Goal: Task Accomplishment & Management: Complete application form

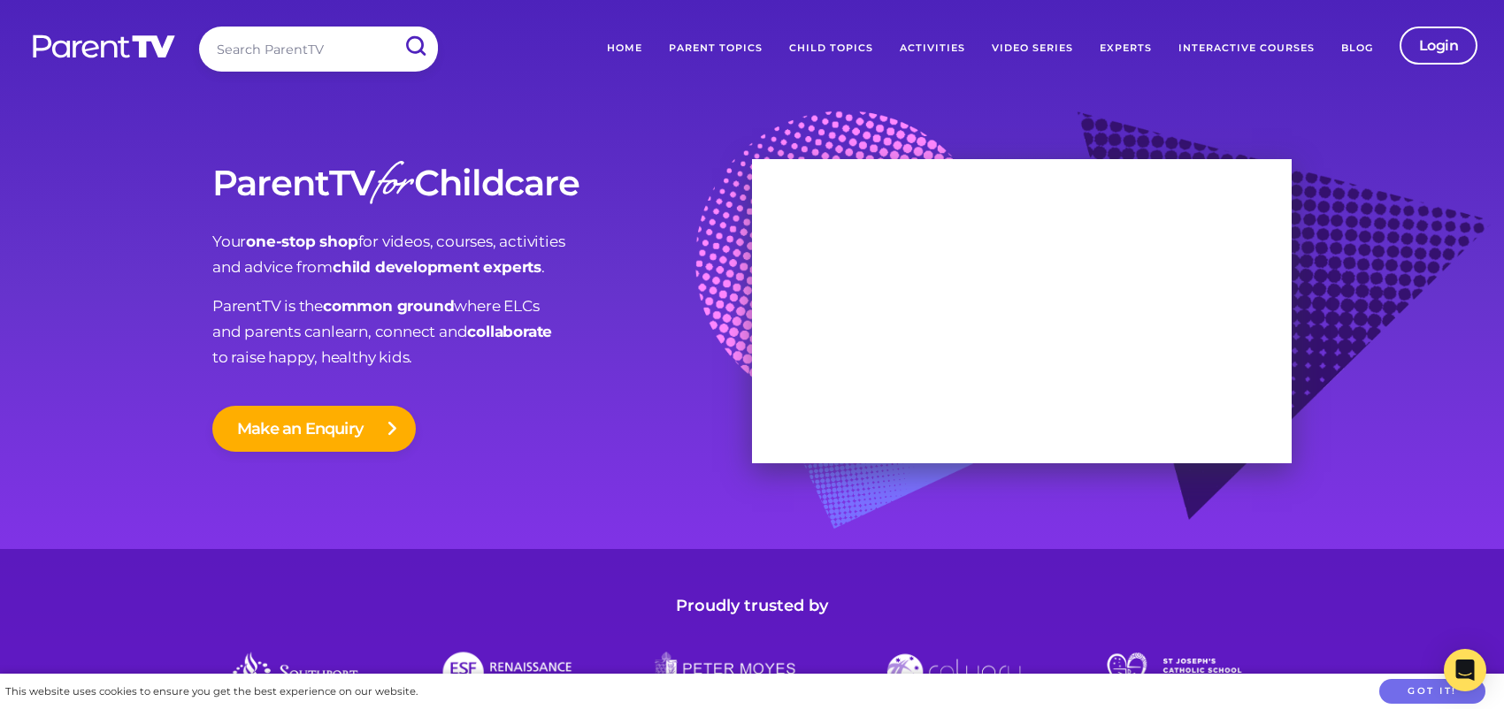
drag, startPoint x: 0, startPoint y: 0, endPoint x: 1029, endPoint y: 49, distance: 1030.6
click at [1029, 49] on link "Video Series" at bounding box center [1032, 49] width 108 height 44
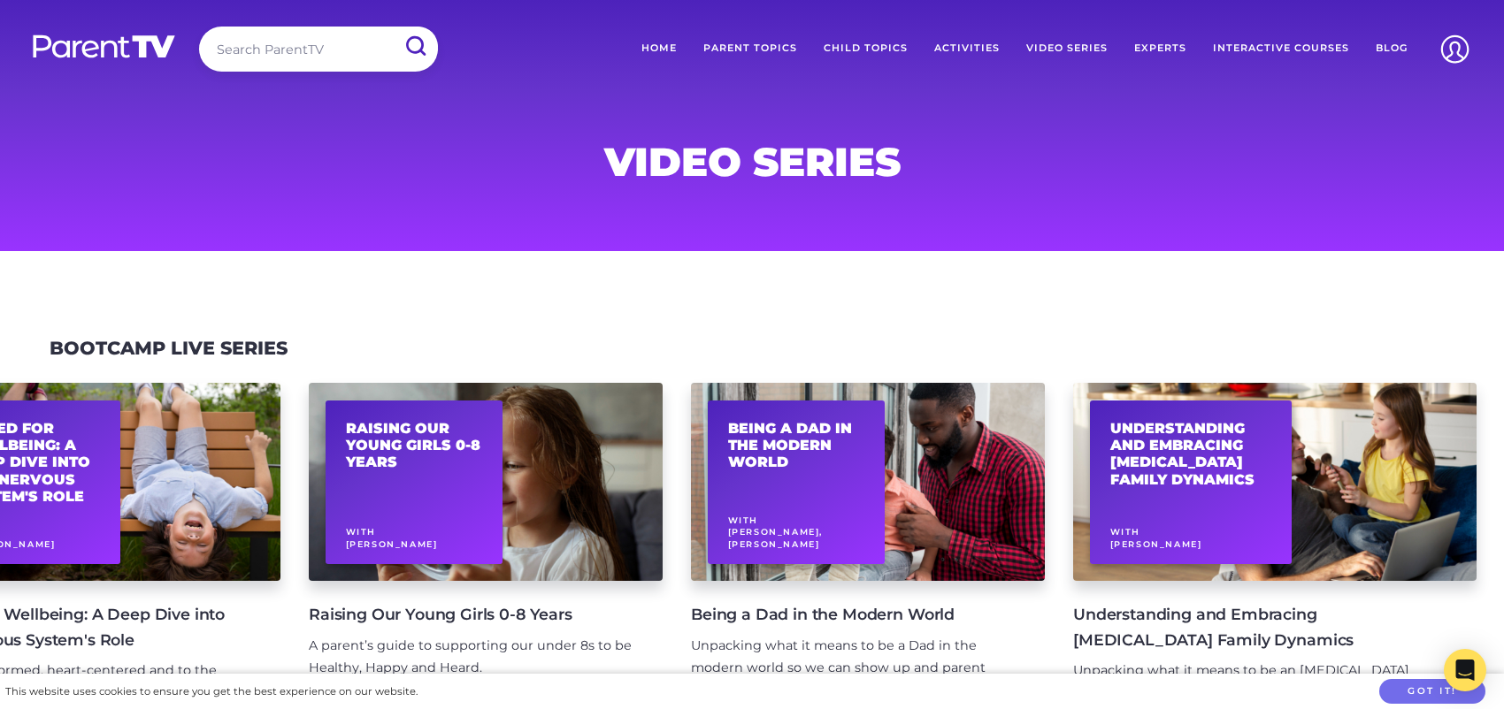
click at [1291, 44] on link "Interactive Courses" at bounding box center [1280, 49] width 163 height 44
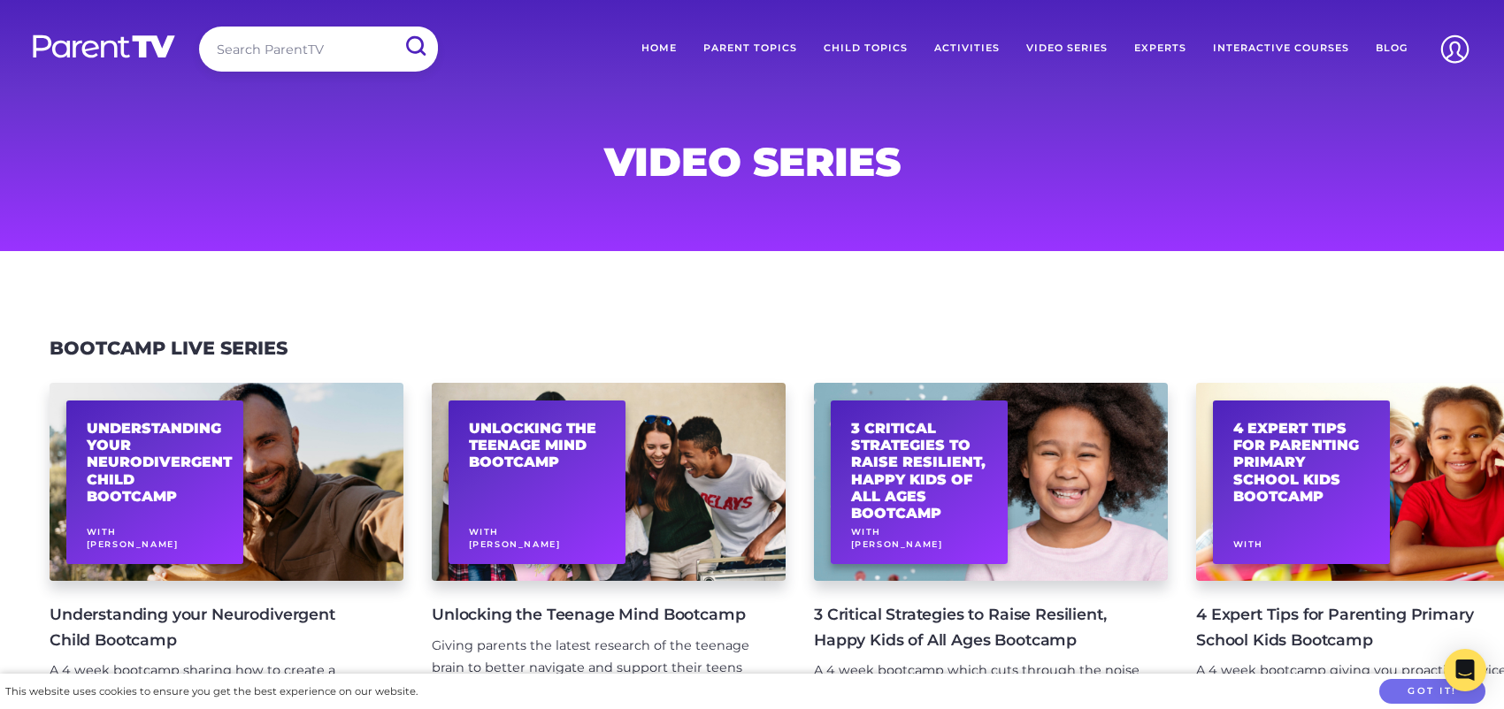
click at [655, 47] on link "Home" at bounding box center [659, 49] width 62 height 44
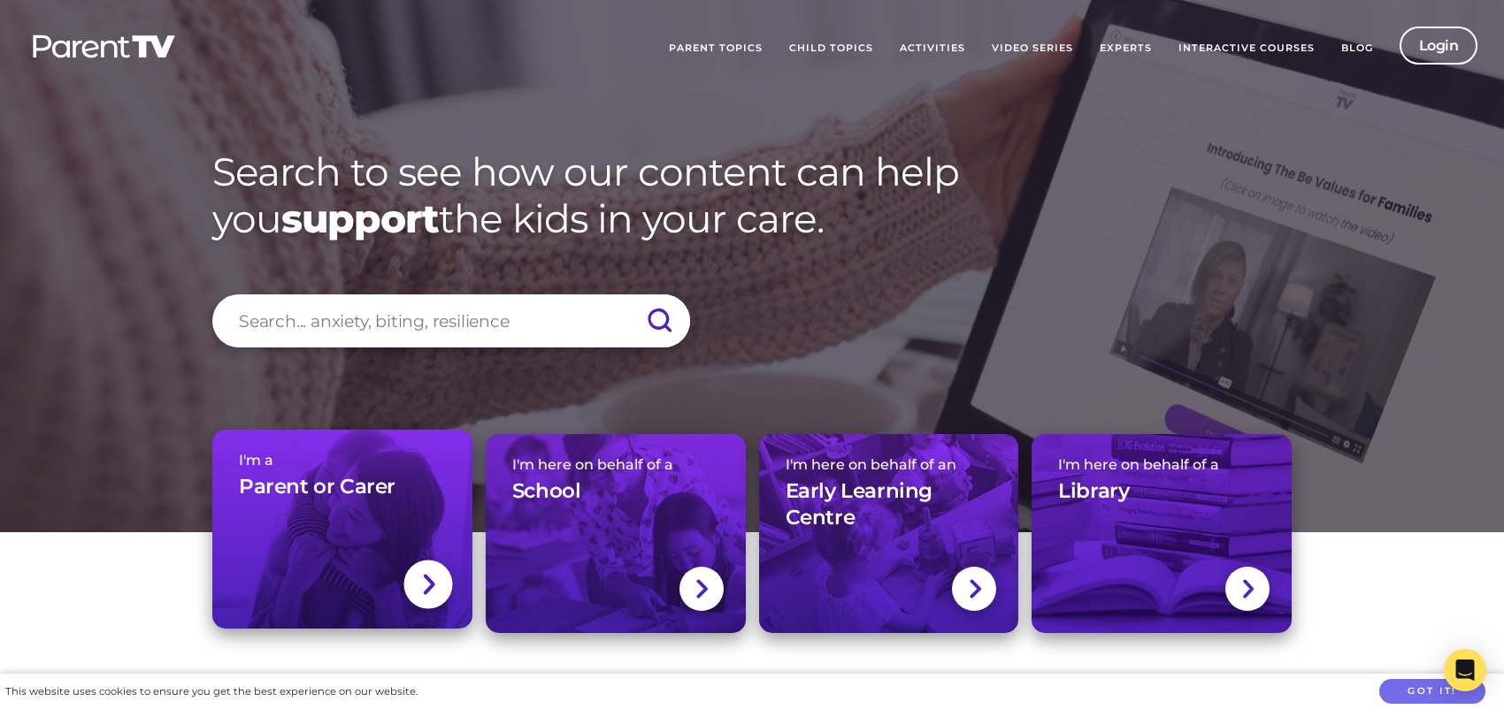
click at [425, 585] on img at bounding box center [428, 585] width 14 height 26
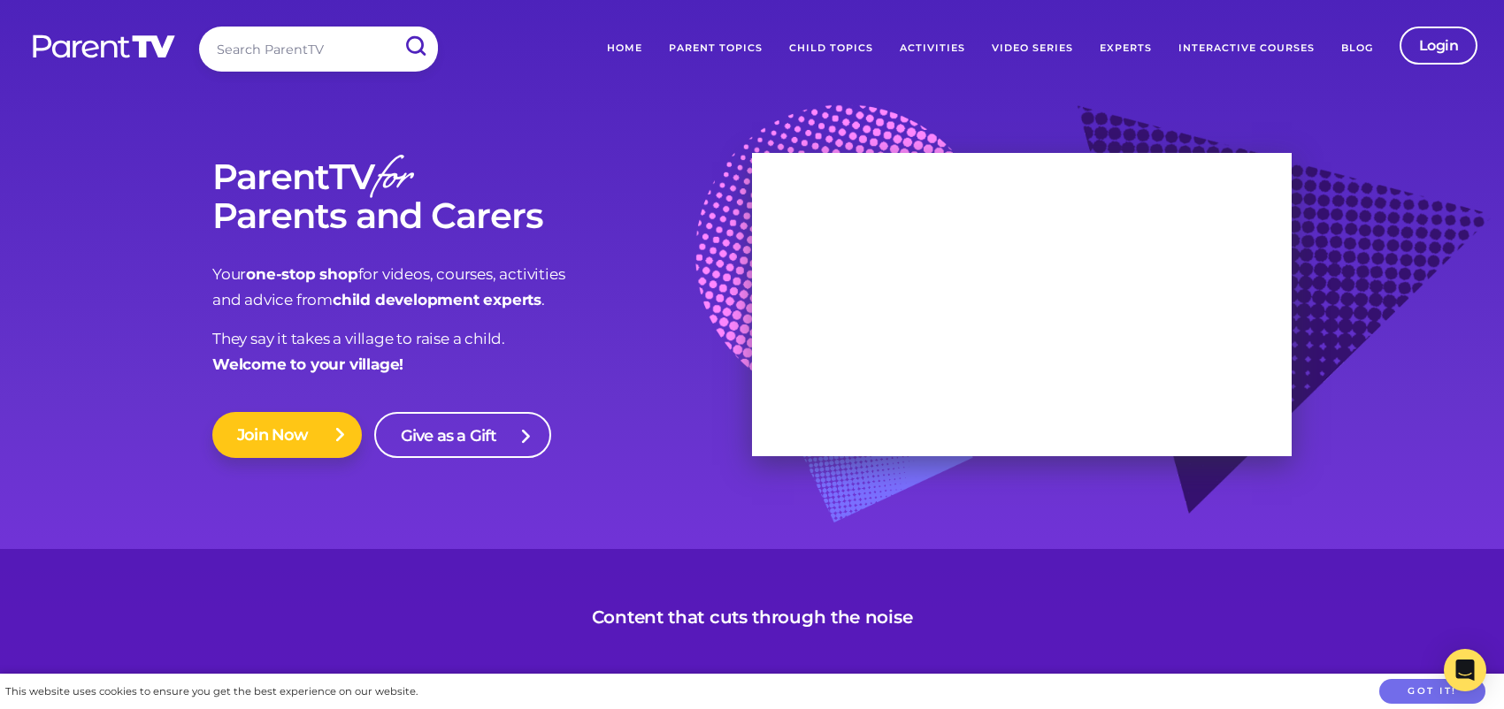
click at [277, 423] on link "Join Now" at bounding box center [286, 435] width 149 height 46
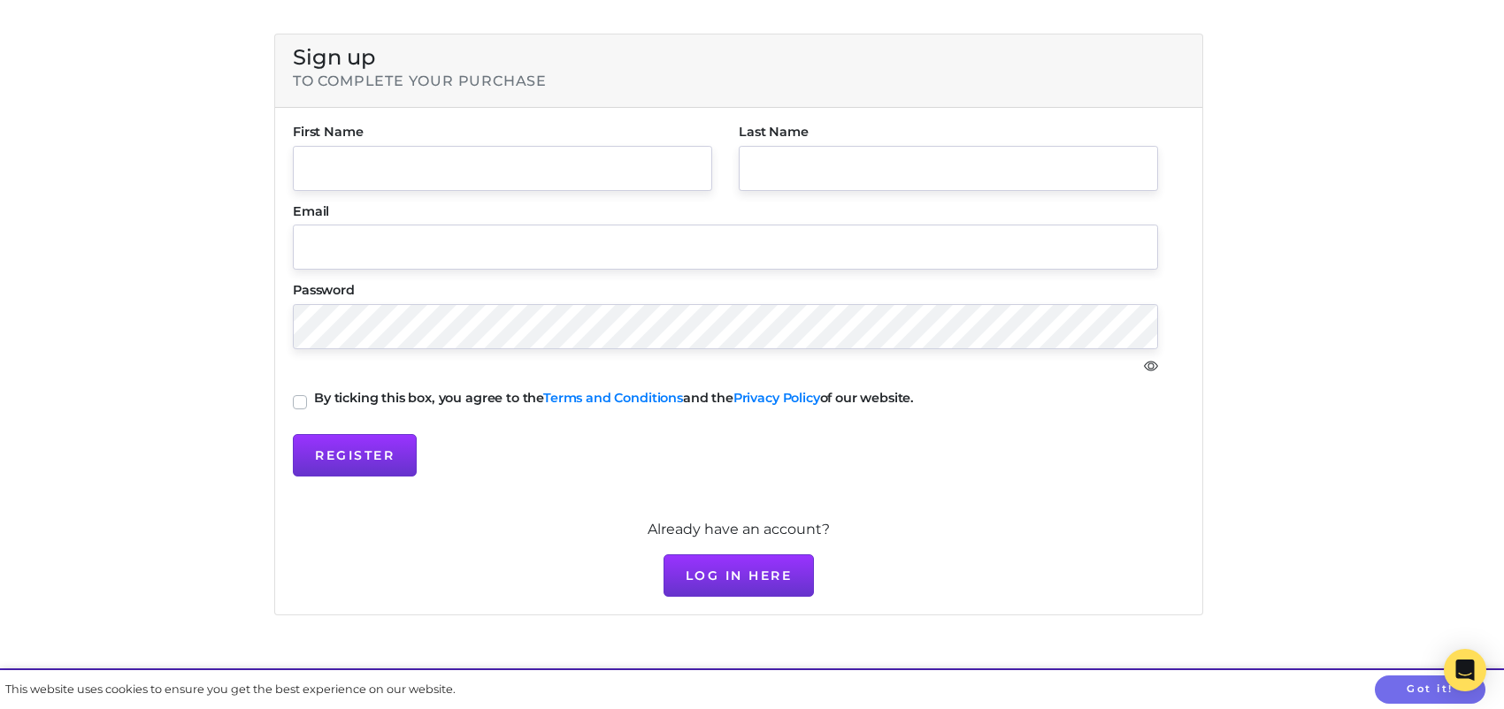
scroll to position [177, 0]
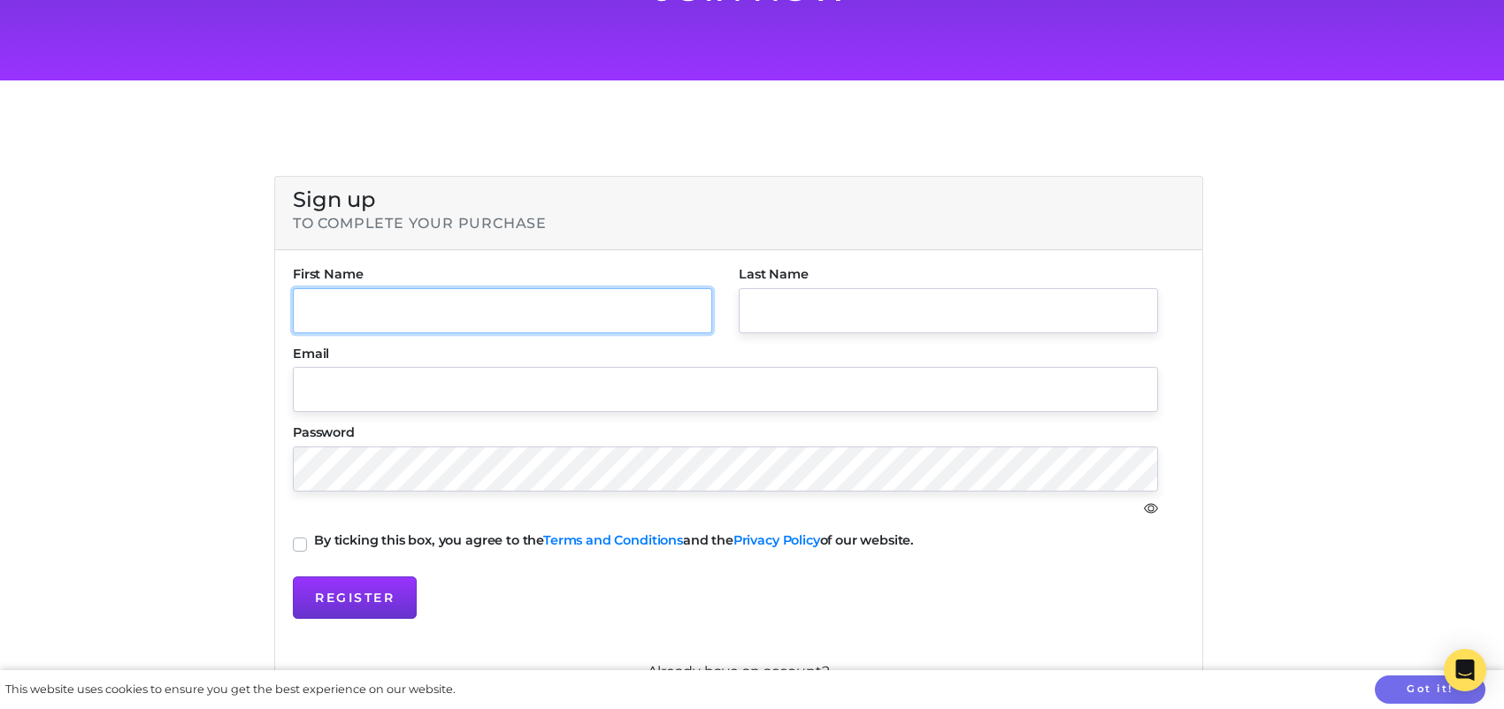
click at [564, 309] on input "text" at bounding box center [502, 310] width 419 height 45
type input "Traci"
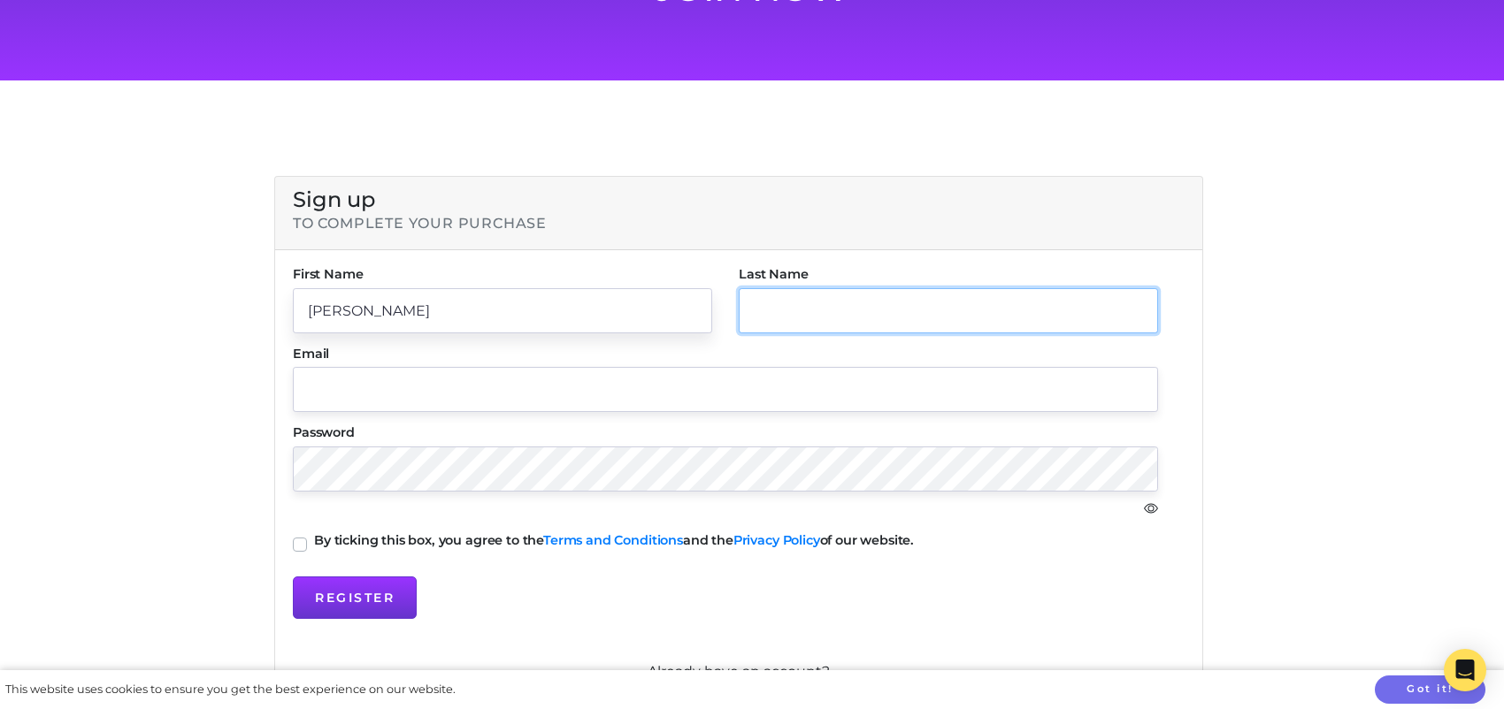
type input "Newville"
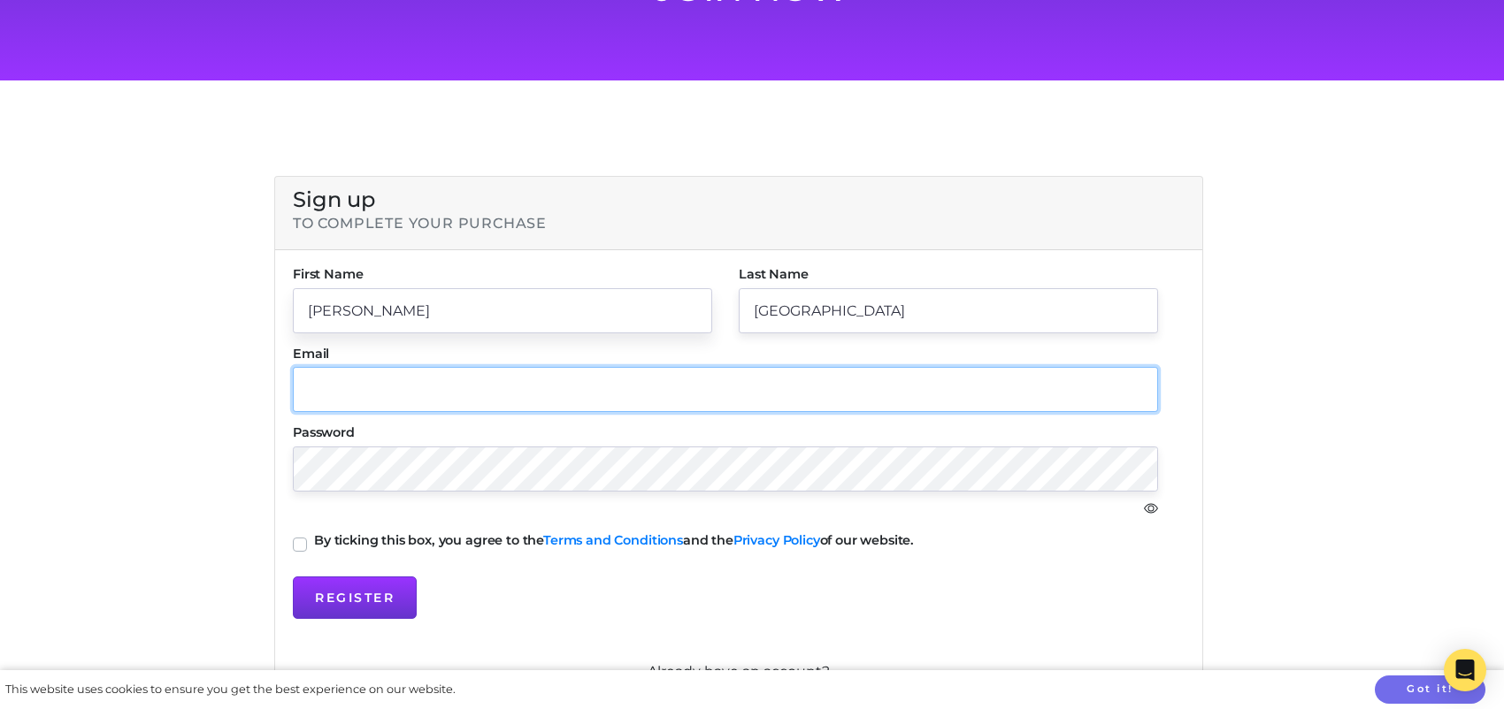
type input "traci@phcricelake.org"
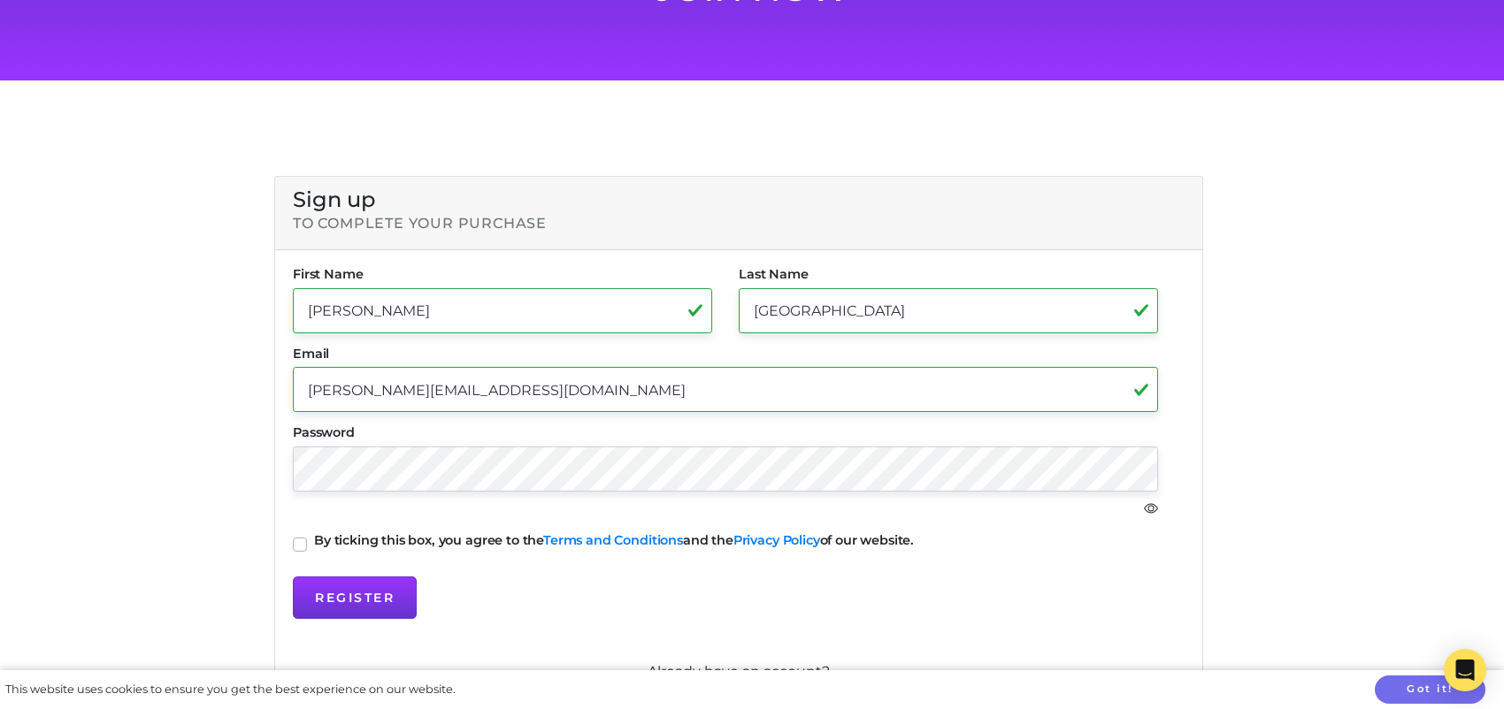
click at [314, 543] on label "By ticking this box, you agree to the Terms and Conditions and the Privacy Poli…" at bounding box center [614, 540] width 600 height 12
click at [301, 543] on input "By ticking this box, you agree to the Terms and Conditions and the Privacy Poli…" at bounding box center [300, 543] width 14 height 18
checkbox input "true"
click at [346, 603] on button "Register" at bounding box center [355, 598] width 124 height 42
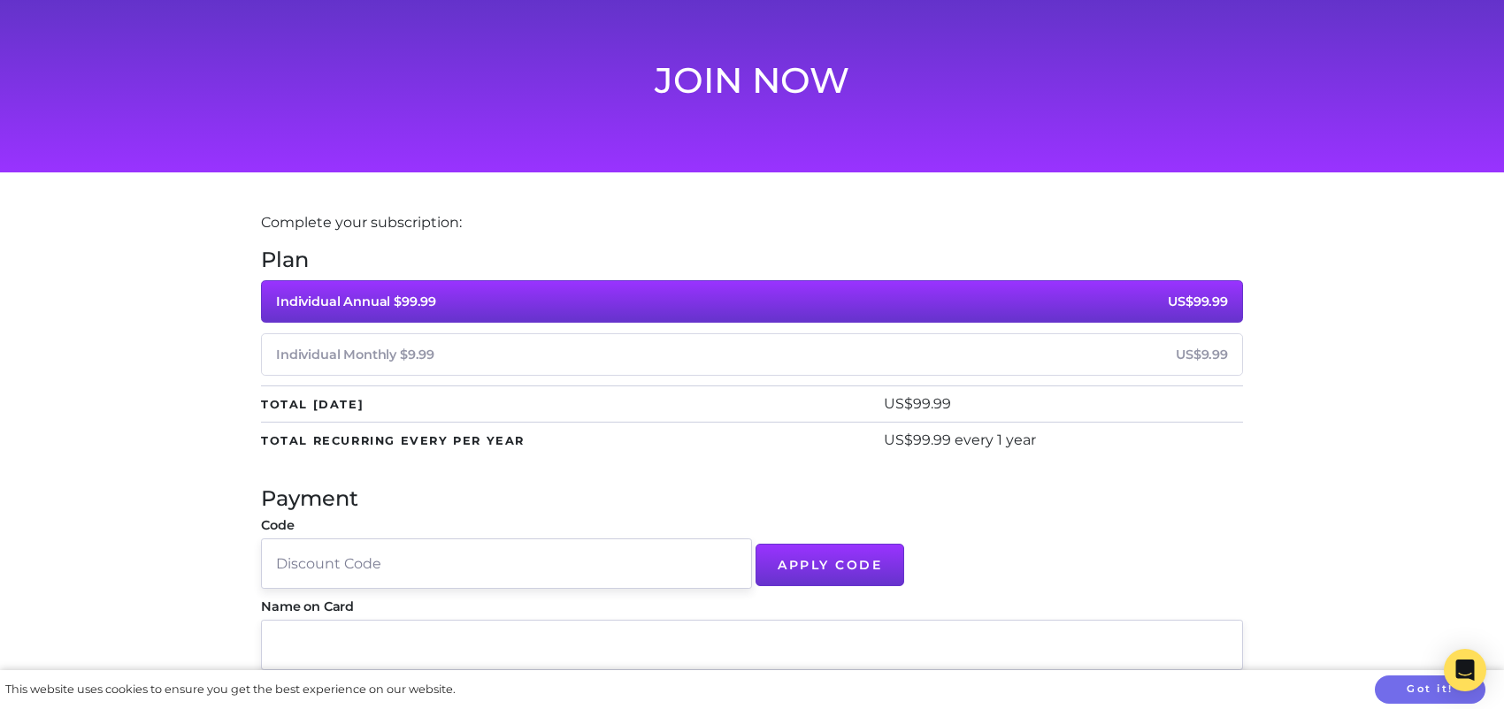
scroll to position [0, 0]
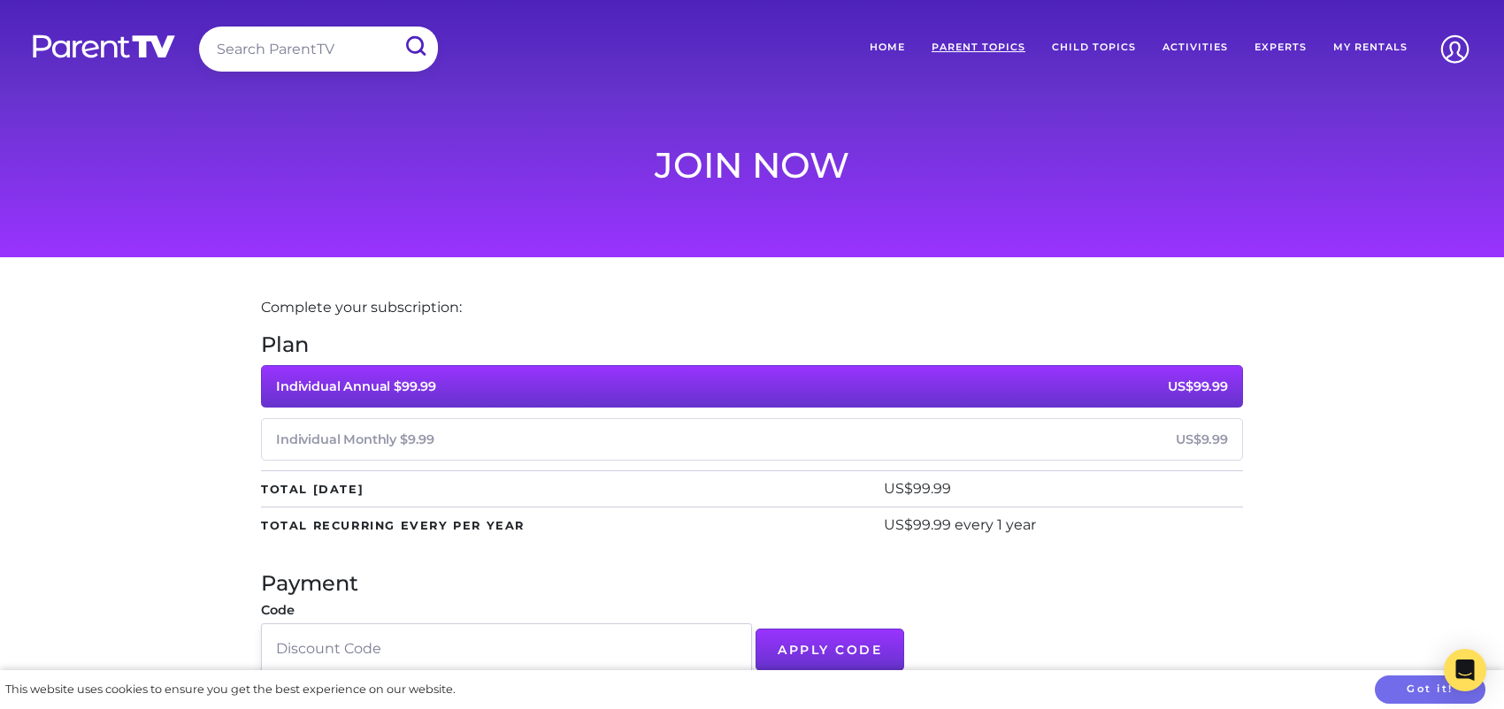
click at [995, 34] on link "Parent Topics" at bounding box center [978, 48] width 120 height 42
